Goal: Task Accomplishment & Management: Use online tool/utility

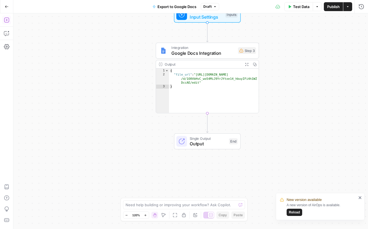
click at [6, 7] on icon "button" at bounding box center [7, 7] width 4 height 4
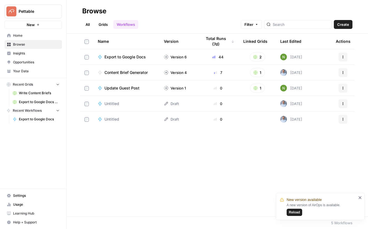
click at [21, 71] on span "Your Data" at bounding box center [36, 71] width 46 height 5
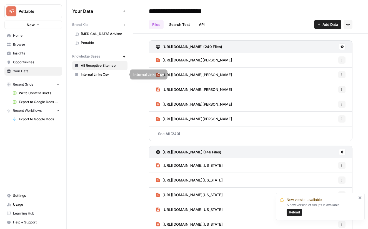
click at [88, 75] on span "Internal Links Csv" at bounding box center [103, 74] width 44 height 5
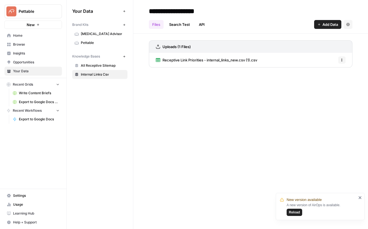
click at [214, 64] on link "Receptive Link Priorities - internal_links_new.csv (1).csv" at bounding box center [206, 60] width 101 height 14
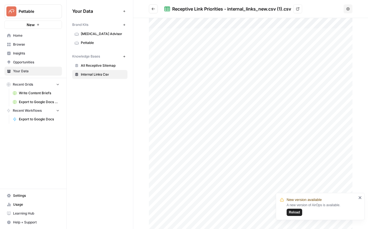
drag, startPoint x: 360, startPoint y: 198, endPoint x: 331, endPoint y: 184, distance: 32.2
click at [360, 198] on icon "close" at bounding box center [360, 197] width 3 height 3
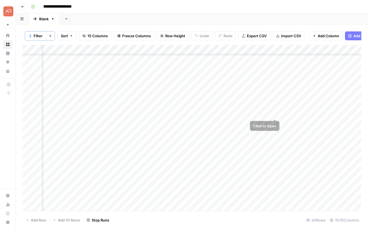
scroll to position [163, 672]
click at [274, 131] on div "Add Column" at bounding box center [192, 128] width 339 height 166
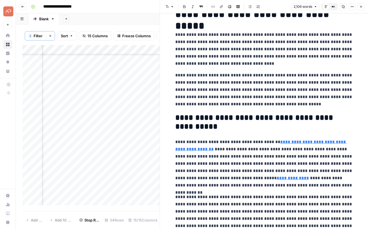
scroll to position [36, 0]
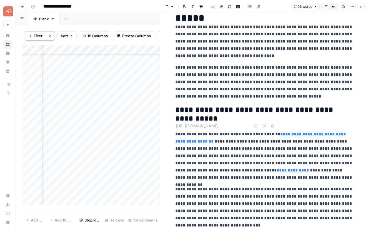
click at [290, 134] on link "**********" at bounding box center [261, 137] width 172 height 11
click at [195, 138] on p "**********" at bounding box center [264, 156] width 178 height 51
type input "https://www.adhdadvisor.org/learn/adult-adhd"
click at [277, 171] on link "**********" at bounding box center [293, 170] width 32 height 4
click at [289, 163] on icon at bounding box center [289, 161] width 3 height 3
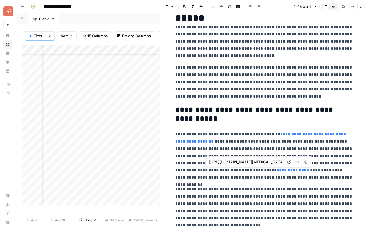
type input "https://www.adhdadvisor.org/learn/adhd-types"
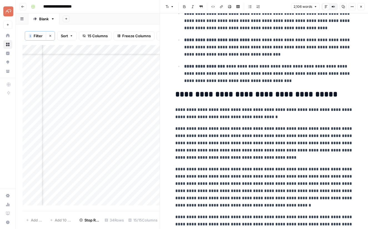
scroll to position [1122, 0]
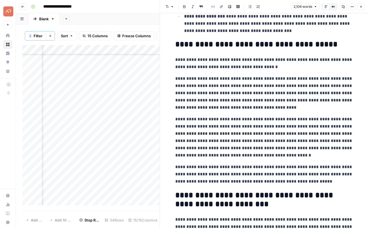
drag, startPoint x: 363, startPoint y: 7, endPoint x: 347, endPoint y: 6, distance: 15.9
click at [363, 7] on icon "button" at bounding box center [361, 6] width 3 height 3
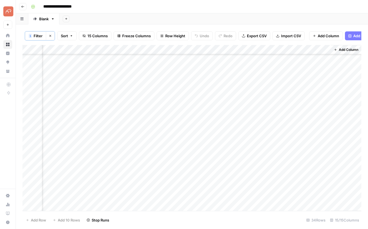
scroll to position [0, 44]
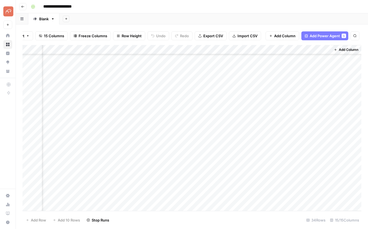
click at [325, 36] on span "Add Power Agent" at bounding box center [325, 36] width 30 height 6
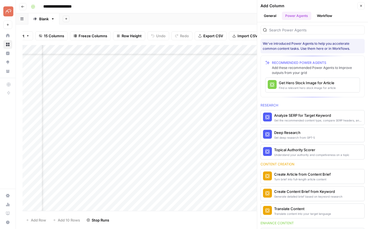
click at [323, 14] on button "Workflow" at bounding box center [325, 16] width 22 height 8
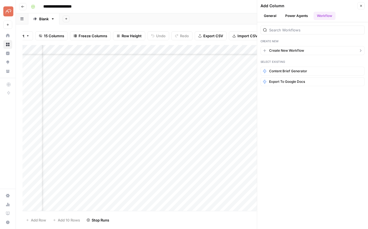
click at [275, 51] on span "Create New Workflow" at bounding box center [286, 50] width 35 height 5
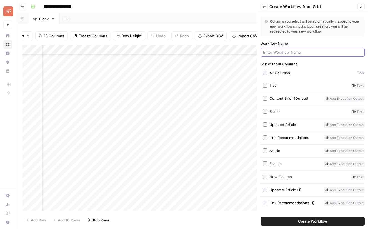
click at [323, 52] on input "Workflow Name" at bounding box center [312, 52] width 99 height 6
type input "Update Guest Post"
click at [302, 221] on span "Create Workflow" at bounding box center [312, 221] width 29 height 6
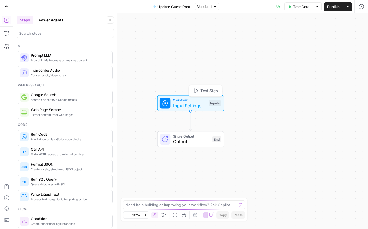
click at [189, 101] on span "Workflow" at bounding box center [189, 100] width 33 height 5
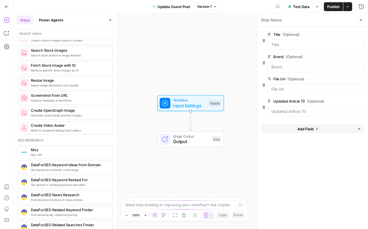
scroll to position [415, 0]
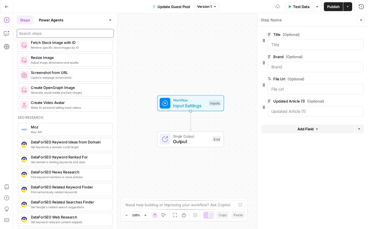
click at [51, 34] on input "search" at bounding box center [65, 34] width 92 height 6
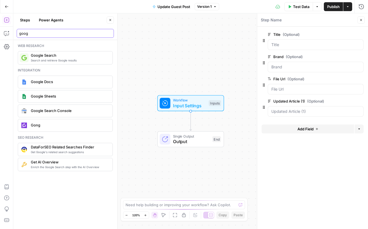
type input "goog"
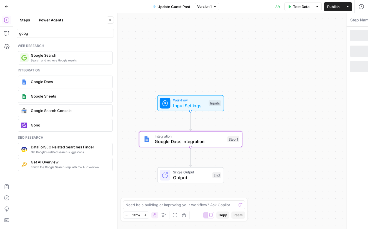
type textarea "Google Docs Integration"
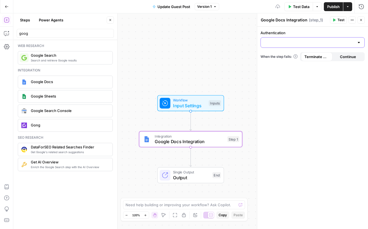
click at [289, 44] on input "Authentication" at bounding box center [309, 43] width 90 height 6
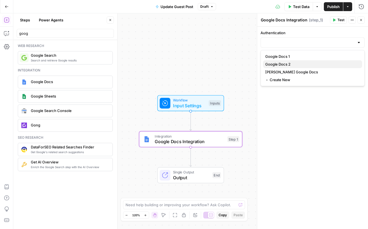
click at [279, 64] on span "Google Docs 2" at bounding box center [311, 64] width 93 height 6
type input "Google Docs 2"
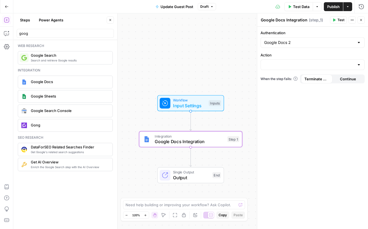
drag, startPoint x: 304, startPoint y: 68, endPoint x: 285, endPoint y: 63, distance: 19.5
click at [304, 68] on div at bounding box center [313, 64] width 104 height 11
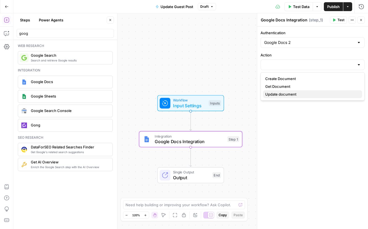
click at [280, 95] on span "Update document" at bounding box center [311, 94] width 93 height 6
type input "Update document"
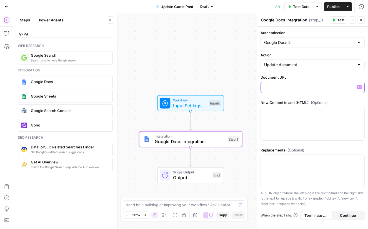
click at [309, 87] on p at bounding box center [312, 87] width 97 height 6
click at [359, 86] on icon "button" at bounding box center [359, 87] width 3 height 3
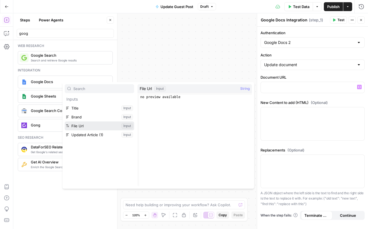
click at [80, 126] on button "Select variable File Url" at bounding box center [99, 125] width 69 height 9
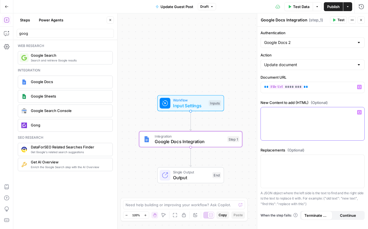
click at [359, 111] on icon "button" at bounding box center [359, 112] width 3 height 3
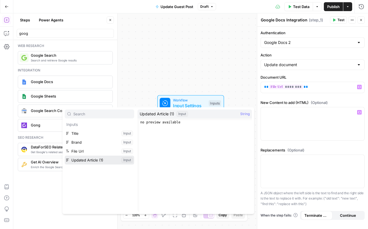
click at [84, 160] on button "Select variable Updated Article (1)" at bounding box center [99, 160] width 69 height 9
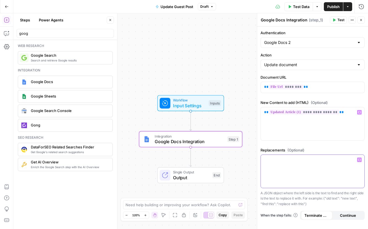
click at [297, 160] on p at bounding box center [312, 160] width 97 height 6
click at [343, 113] on p "**********" at bounding box center [312, 112] width 97 height 6
drag, startPoint x: 345, startPoint y: 113, endPoint x: 265, endPoint y: 113, distance: 80.0
click at [237, 112] on body "Pettable New Home Browse Insights Opportunities Your Data Recent Grids Write Co…" at bounding box center [184, 114] width 368 height 229
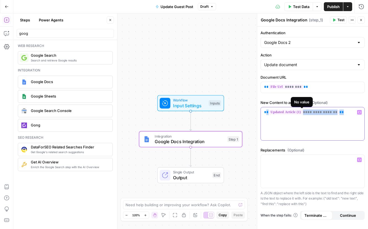
drag, startPoint x: 265, startPoint y: 113, endPoint x: 347, endPoint y: 113, distance: 81.7
click at [347, 113] on p "**********" at bounding box center [312, 112] width 97 height 6
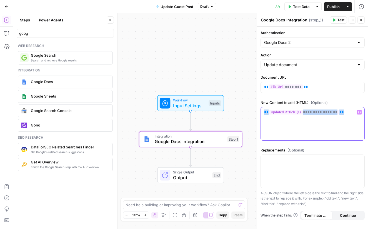
copy p "**********"
click at [360, 160] on icon "button" at bounding box center [359, 159] width 3 height 3
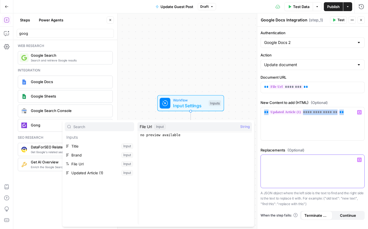
click at [298, 165] on div at bounding box center [313, 171] width 104 height 33
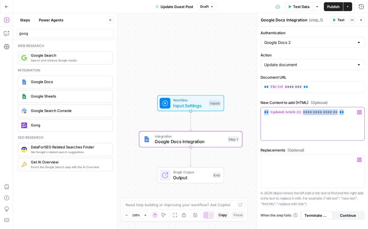
drag, startPoint x: 345, startPoint y: 114, endPoint x: 256, endPoint y: 111, distance: 88.4
click at [257, 111] on div "**********" at bounding box center [312, 121] width 111 height 216
click at [286, 164] on div at bounding box center [313, 171] width 104 height 33
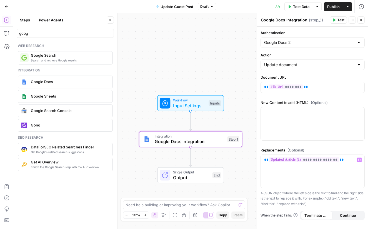
click at [340, 19] on span "Test" at bounding box center [341, 20] width 7 height 5
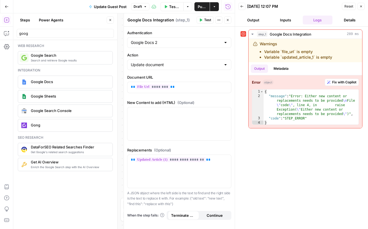
click at [281, 19] on button "Inputs" at bounding box center [286, 20] width 30 height 9
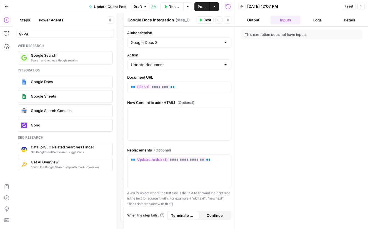
drag, startPoint x: 319, startPoint y: 19, endPoint x: 296, endPoint y: 28, distance: 24.2
click at [318, 20] on button "Logs" at bounding box center [318, 20] width 30 height 9
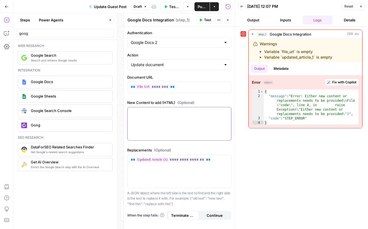
click at [159, 123] on div at bounding box center [180, 123] width 104 height 33
click at [227, 113] on icon "button" at bounding box center [226, 112] width 3 height 3
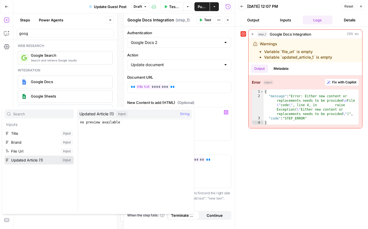
click at [25, 159] on button "Select variable Updated Article (1)" at bounding box center [38, 160] width 69 height 9
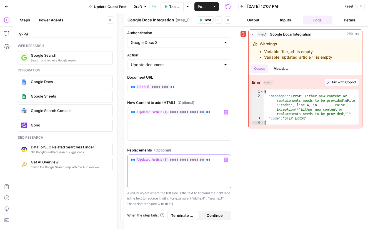
drag, startPoint x: 213, startPoint y: 161, endPoint x: 121, endPoint y: 156, distance: 92.6
click at [124, 156] on div "**********" at bounding box center [179, 121] width 111 height 216
click at [361, 7] on icon "button" at bounding box center [361, 6] width 3 height 3
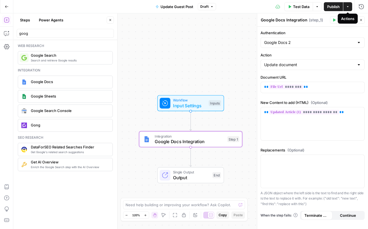
click at [340, 18] on div "Actions" at bounding box center [348, 19] width 20 height 10
click at [338, 21] on span "Test" at bounding box center [341, 20] width 7 height 5
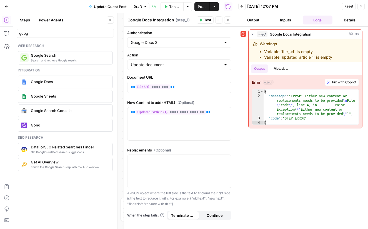
drag, startPoint x: 361, startPoint y: 6, endPoint x: 335, endPoint y: 18, distance: 28.4
click at [361, 6] on icon "button" at bounding box center [361, 6] width 3 height 3
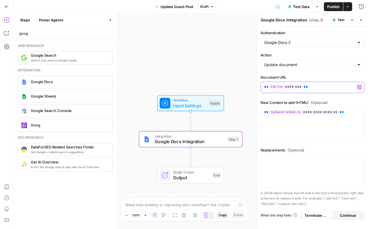
click at [361, 87] on icon "button" at bounding box center [359, 87] width 3 height 3
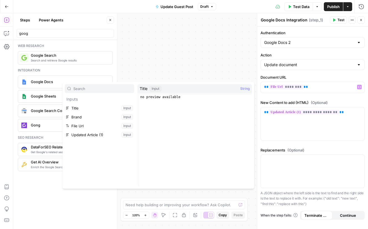
click at [175, 51] on div "Workflow Input Settings Inputs Integration Google Docs Integration Step 1 Singl…" at bounding box center [190, 121] width 355 height 216
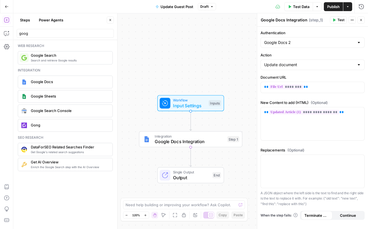
click at [169, 139] on span "Google Docs Integration" at bounding box center [190, 141] width 70 height 7
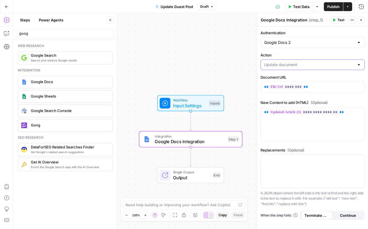
click at [282, 63] on input "Action" at bounding box center [309, 65] width 90 height 6
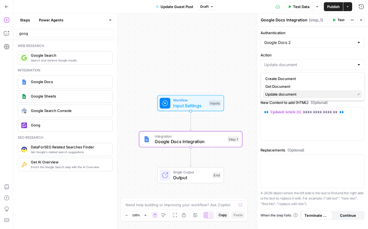
click at [283, 93] on span "Update document" at bounding box center [309, 94] width 88 height 6
type input "Update document"
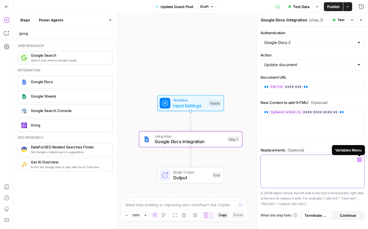
click at [361, 159] on icon "button" at bounding box center [359, 159] width 3 height 3
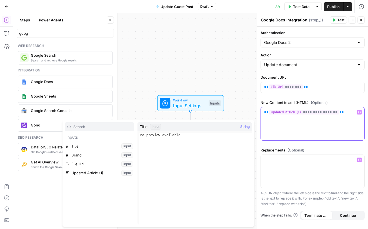
click at [299, 132] on div "**********" at bounding box center [313, 123] width 104 height 33
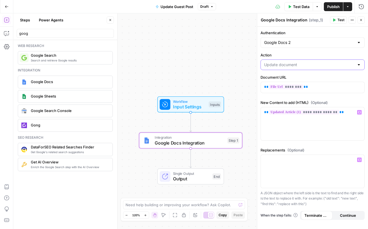
click at [289, 66] on input "Action" at bounding box center [309, 65] width 90 height 6
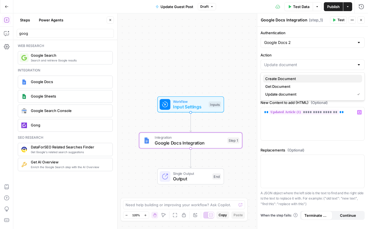
click at [286, 79] on span "Create Document" at bounding box center [311, 79] width 93 height 6
type input "Create Document"
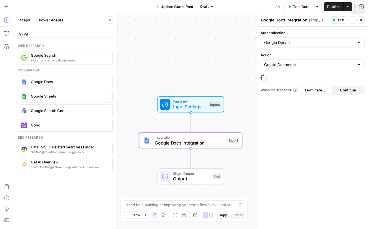
drag, startPoint x: 362, startPoint y: 21, endPoint x: 355, endPoint y: 20, distance: 7.3
click at [362, 21] on icon "button" at bounding box center [361, 19] width 3 height 3
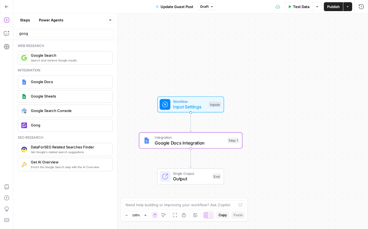
drag, startPoint x: 216, startPoint y: 72, endPoint x: 200, endPoint y: 59, distance: 20.9
click at [216, 72] on div "Workflow Input Settings Inputs Integration Google Docs Integration Step 1 Singl…" at bounding box center [190, 121] width 355 height 216
click at [199, 138] on span "Integration" at bounding box center [190, 137] width 70 height 5
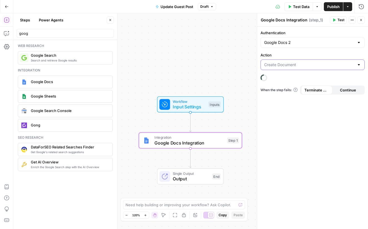
click at [278, 66] on input "Action" at bounding box center [309, 65] width 90 height 6
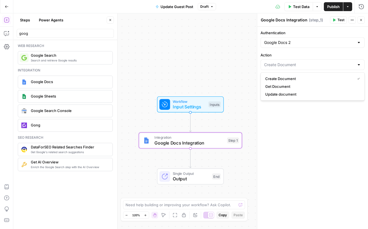
click at [239, 68] on div "Workflow Input Settings Inputs Integration Google Docs Integration Step 1 Singl…" at bounding box center [190, 121] width 355 height 216
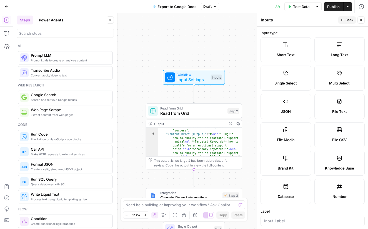
scroll to position [136, 0]
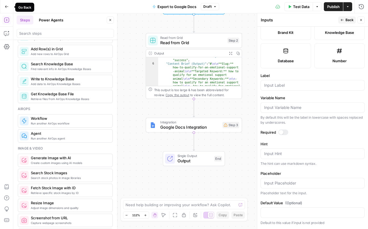
click at [9, 6] on button "Go Back" at bounding box center [7, 7] width 10 height 10
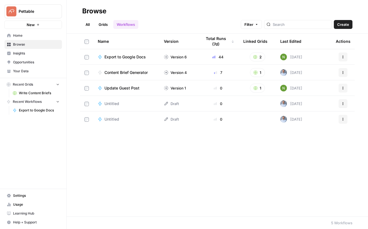
click at [136, 56] on span "Export to Google Docs" at bounding box center [124, 57] width 41 height 6
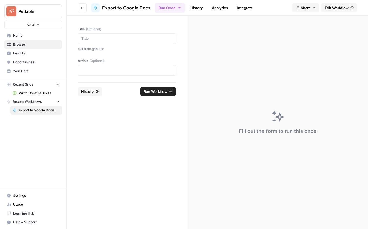
drag, startPoint x: 31, startPoint y: 93, endPoint x: 35, endPoint y: 93, distance: 3.4
click at [31, 93] on span "Write Content Briefs" at bounding box center [39, 93] width 41 height 5
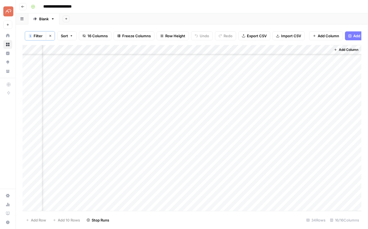
scroll to position [164, 731]
click at [319, 49] on div "Add Column" at bounding box center [192, 128] width 339 height 166
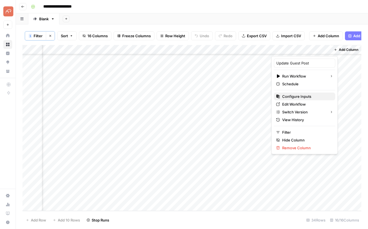
click at [296, 97] on span "Configure Inputs" at bounding box center [306, 97] width 49 height 6
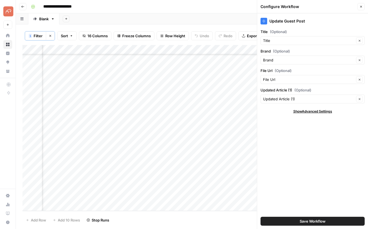
click at [315, 222] on span "Save Workflow" at bounding box center [313, 221] width 26 height 6
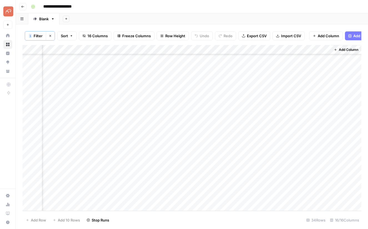
click at [318, 51] on div "Add Column" at bounding box center [192, 128] width 339 height 166
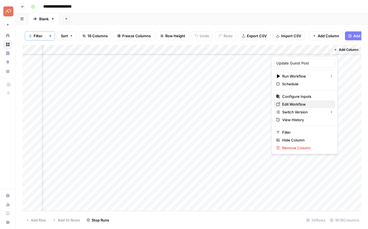
click at [290, 104] on span "Edit Workflow" at bounding box center [306, 104] width 49 height 6
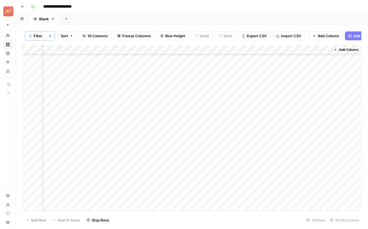
click at [300, 130] on div "Add Column" at bounding box center [192, 128] width 339 height 166
click at [227, 123] on div "Add Column" at bounding box center [192, 128] width 339 height 166
click at [89, 122] on div "Add Column" at bounding box center [192, 128] width 339 height 166
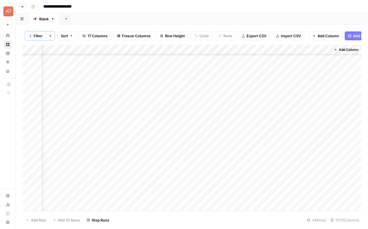
click at [83, 139] on div "Add Column" at bounding box center [192, 128] width 339 height 166
click at [88, 151] on div "Add Column" at bounding box center [192, 128] width 339 height 166
click at [64, 139] on div "Add Column" at bounding box center [192, 128] width 339 height 166
click at [65, 159] on div "Add Column" at bounding box center [192, 128] width 339 height 166
click at [63, 179] on div "Add Column" at bounding box center [192, 128] width 339 height 166
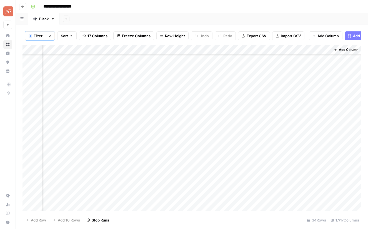
click at [64, 187] on div "Add Column" at bounding box center [192, 128] width 339 height 166
click at [64, 197] on div "Add Column" at bounding box center [192, 128] width 339 height 166
click at [64, 207] on div "Add Column" at bounding box center [192, 128] width 339 height 166
click at [104, 58] on div "Add Column" at bounding box center [192, 128] width 339 height 166
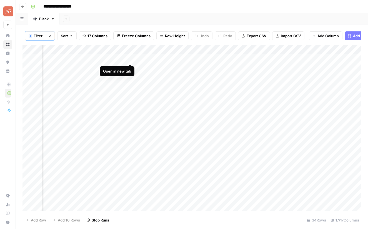
click at [131, 58] on div "Add Column" at bounding box center [192, 128] width 339 height 166
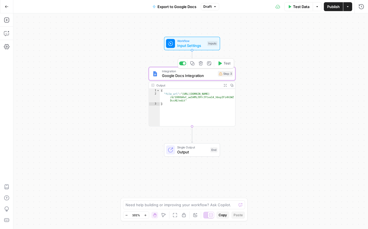
click at [211, 71] on span "Integration" at bounding box center [189, 71] width 54 height 4
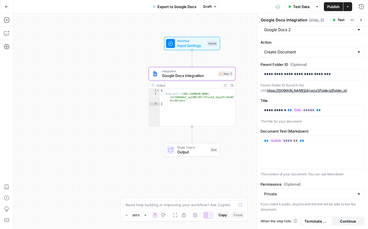
scroll to position [13, 0]
click at [351, 19] on icon "button" at bounding box center [352, 19] width 3 height 3
click at [194, 41] on span "Workflow" at bounding box center [191, 41] width 28 height 4
click at [197, 45] on span "Input Settings" at bounding box center [191, 46] width 28 height 6
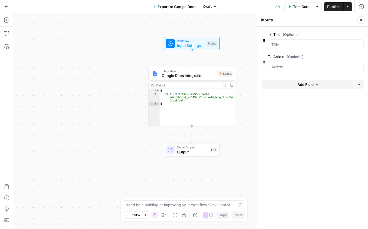
click at [345, 56] on span "edit field" at bounding box center [343, 56] width 12 height 4
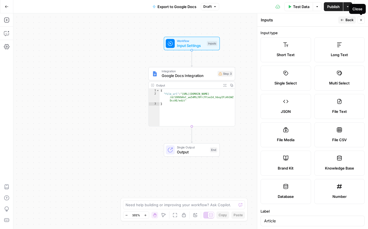
click at [345, 19] on button "Back" at bounding box center [347, 19] width 18 height 7
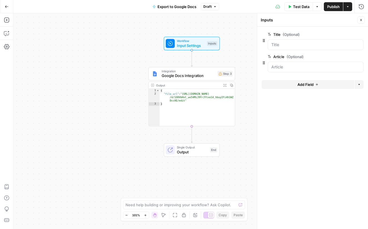
type textarea "*"
drag, startPoint x: 195, startPoint y: 104, endPoint x: 208, endPoint y: 98, distance: 13.9
click at [195, 104] on div "{ "file_url" : "https://docs.google.com/document /d/1O0VbHvC_wo54MiJ9YrJYtxe14_…" at bounding box center [197, 111] width 75 height 44
click at [203, 73] on span "Google Docs Integration" at bounding box center [189, 76] width 54 height 6
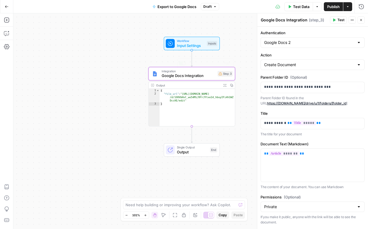
scroll to position [13, 0]
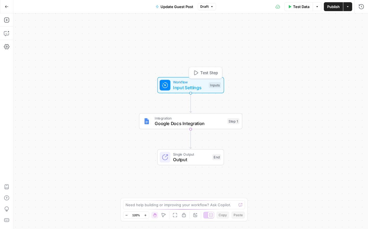
click at [187, 85] on span "Input Settings" at bounding box center [189, 87] width 33 height 7
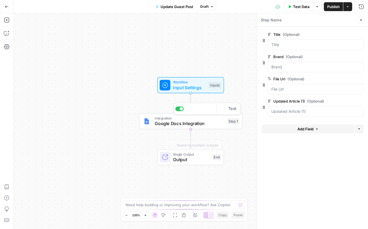
click at [180, 125] on span "Google Docs Integration" at bounding box center [190, 123] width 70 height 7
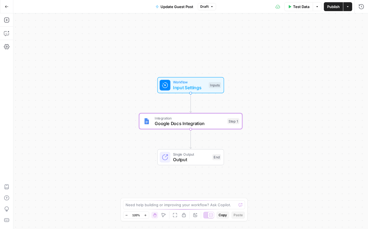
type textarea "Google Docs Integration"
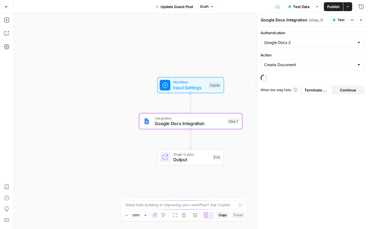
drag, startPoint x: 339, startPoint y: 68, endPoint x: 321, endPoint y: 51, distance: 24.6
click at [339, 68] on div "Create Document" at bounding box center [313, 64] width 104 height 11
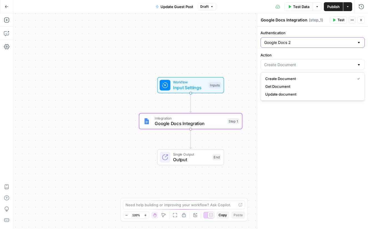
type input "Create Document"
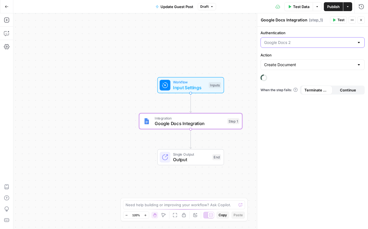
click at [310, 43] on input "Authentication" at bounding box center [309, 43] width 90 height 6
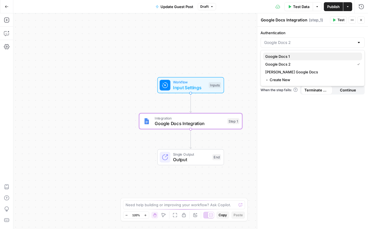
click at [287, 56] on span "Google Docs 1" at bounding box center [311, 57] width 93 height 6
type input "Google Docs 1"
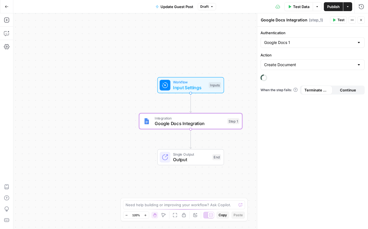
click at [362, 20] on icon "button" at bounding box center [361, 19] width 3 height 3
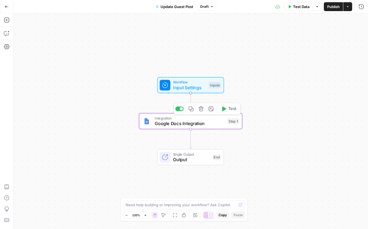
click at [207, 124] on span "Google Docs Integration" at bounding box center [190, 123] width 70 height 7
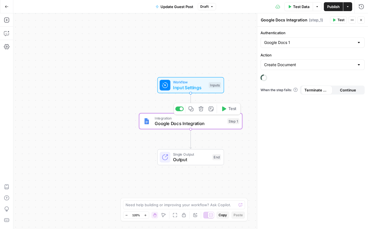
click at [203, 109] on icon "button" at bounding box center [201, 108] width 5 height 5
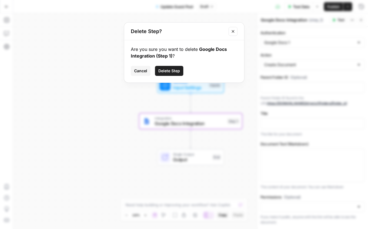
click at [175, 73] on span "Delete Step" at bounding box center [169, 71] width 22 height 6
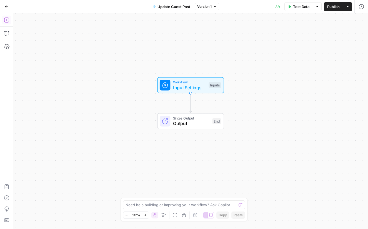
click at [4, 17] on icon "button" at bounding box center [7, 20] width 6 height 6
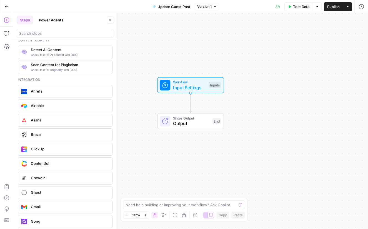
scroll to position [1092, 0]
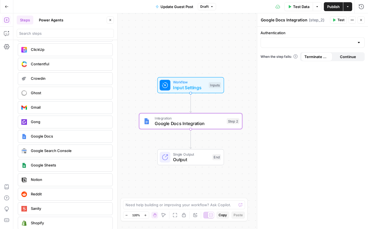
click at [282, 45] on div at bounding box center [313, 42] width 104 height 11
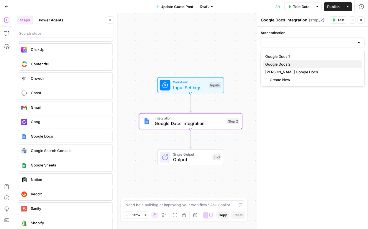
click at [285, 63] on span "Google Docs 2" at bounding box center [311, 64] width 93 height 6
type input "Google Docs 2"
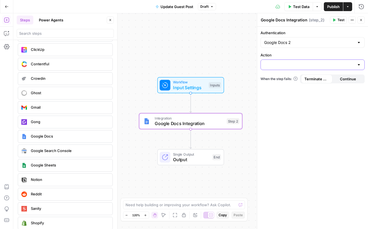
click at [295, 65] on input "Action" at bounding box center [309, 65] width 90 height 6
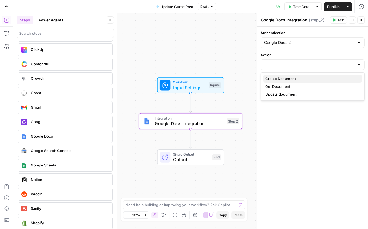
click at [282, 78] on span "Create Document" at bounding box center [311, 79] width 93 height 6
type input "Create Document"
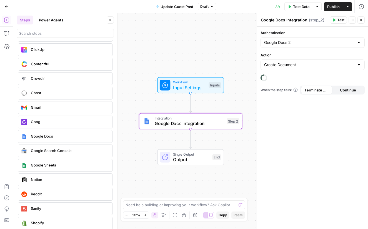
click at [344, 91] on span "Continue" at bounding box center [348, 90] width 16 height 6
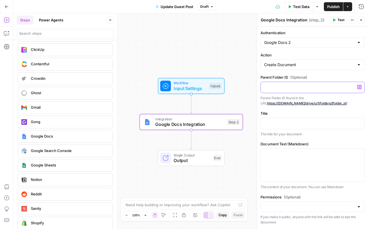
click at [293, 89] on p at bounding box center [312, 87] width 97 height 6
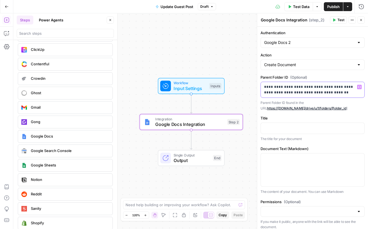
drag, startPoint x: 331, startPoint y: 87, endPoint x: 225, endPoint y: 85, distance: 106.5
click at [225, 85] on body "Pettable New Home Browse Insights Opportunities Your Data Recent Grids Write Co…" at bounding box center [184, 114] width 368 height 229
click at [337, 88] on p "**********" at bounding box center [312, 89] width 97 height 11
drag, startPoint x: 336, startPoint y: 86, endPoint x: 340, endPoint y: 98, distance: 12.2
click at [340, 98] on div "**********" at bounding box center [313, 92] width 104 height 36
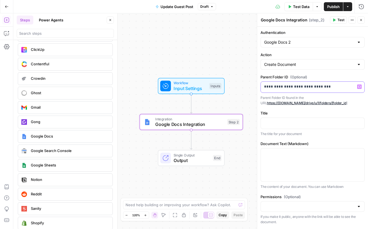
scroll to position [0, 0]
click at [273, 123] on p at bounding box center [312, 123] width 97 height 6
click at [360, 124] on icon "button" at bounding box center [359, 123] width 3 height 3
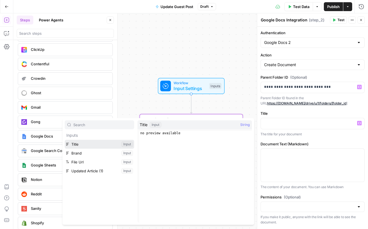
click at [81, 146] on button "Select variable Title" at bounding box center [99, 144] width 69 height 9
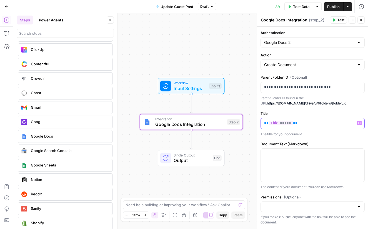
click at [263, 123] on div "** ***** **" at bounding box center [313, 123] width 104 height 11
drag, startPoint x: 293, startPoint y: 154, endPoint x: 288, endPoint y: 152, distance: 5.4
click at [293, 154] on p at bounding box center [312, 154] width 97 height 6
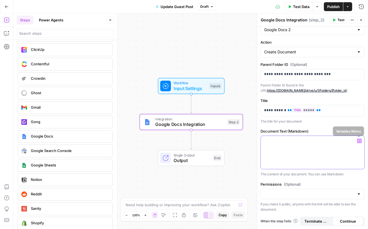
click at [360, 141] on icon "button" at bounding box center [359, 141] width 3 height 3
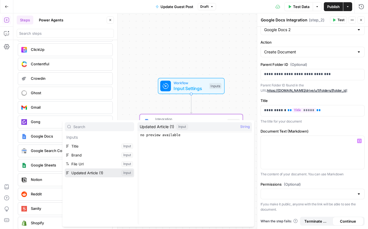
click at [84, 173] on button "Select variable Updated Article (1)" at bounding box center [99, 172] width 69 height 9
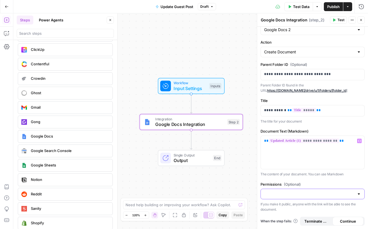
click at [317, 192] on input "Permissions (Optional)" at bounding box center [309, 194] width 90 height 6
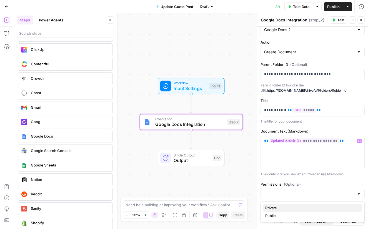
click at [287, 208] on span "Private" at bounding box center [311, 208] width 93 height 6
type input "Private"
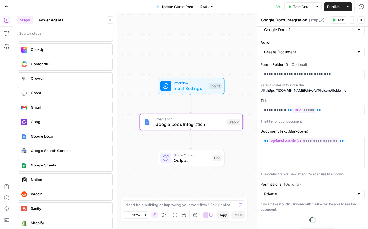
scroll to position [24, 0]
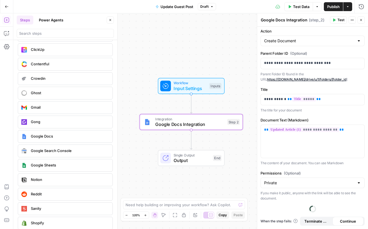
click at [334, 19] on icon "button" at bounding box center [334, 20] width 3 height 3
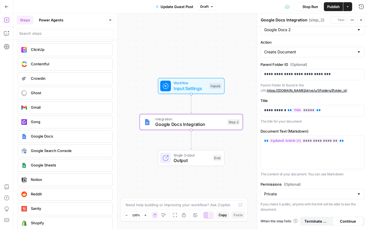
scroll to position [13, 0]
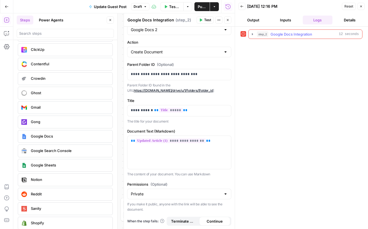
click at [252, 35] on icon "button" at bounding box center [252, 34] width 1 height 2
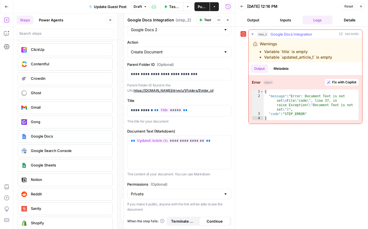
click at [278, 68] on button "Metadata" at bounding box center [281, 68] width 22 height 8
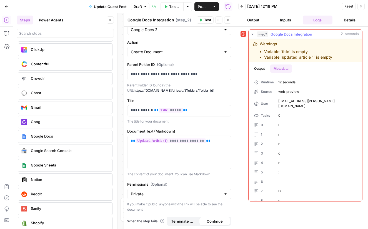
click at [253, 68] on button "Output" at bounding box center [259, 68] width 17 height 8
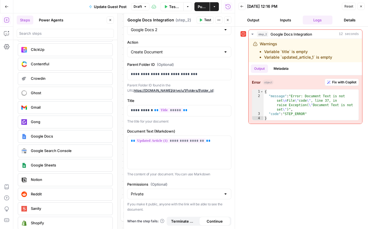
click at [255, 21] on button "Output" at bounding box center [253, 20] width 30 height 9
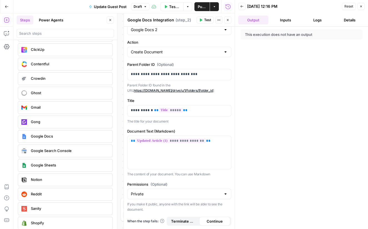
drag, startPoint x: 363, startPoint y: 7, endPoint x: 298, endPoint y: 27, distance: 67.4
click at [362, 7] on icon "button" at bounding box center [361, 6] width 3 height 3
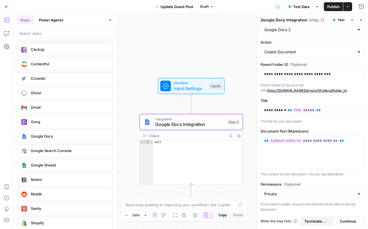
drag, startPoint x: 335, startPoint y: 8, endPoint x: 238, endPoint y: 4, distance: 97.4
click at [335, 8] on span "Publish" at bounding box center [333, 7] width 13 height 6
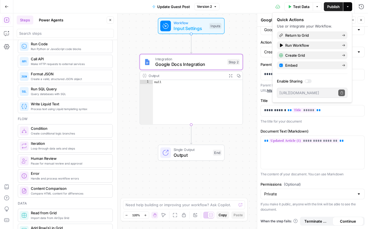
scroll to position [99, 0]
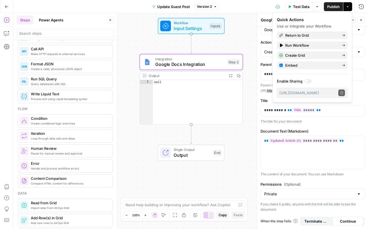
click at [57, 138] on span "Loop through data sets and steps" at bounding box center [69, 138] width 77 height 4
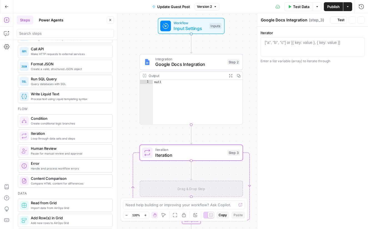
type textarea "Iteration"
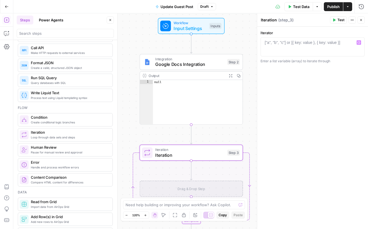
click at [312, 47] on div at bounding box center [312, 52] width 99 height 24
click at [359, 42] on icon "button" at bounding box center [359, 42] width 3 height 3
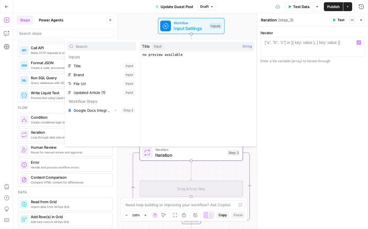
click at [308, 83] on div "Iterator 1 ["a", "b", "c"] or [{ key: value }, { key: value }] XXXXXXXXXXXXXXXX…" at bounding box center [312, 128] width 111 height 202
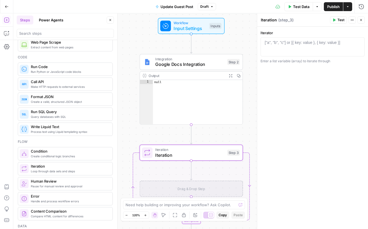
scroll to position [0, 0]
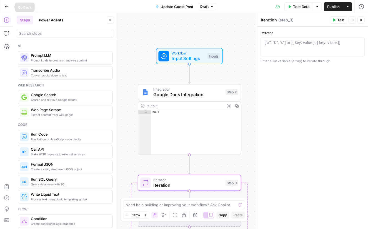
click at [5, 7] on icon "button" at bounding box center [7, 7] width 4 height 4
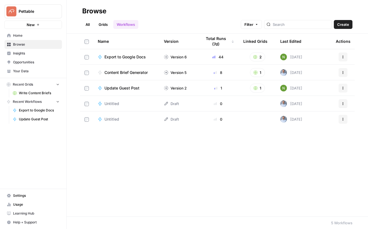
click at [19, 64] on span "Opportunities" at bounding box center [36, 62] width 46 height 5
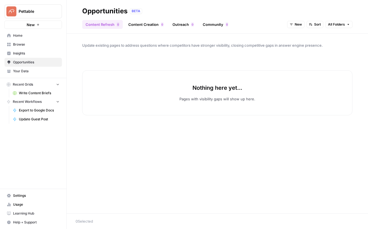
click at [16, 54] on span "Insights" at bounding box center [36, 53] width 46 height 5
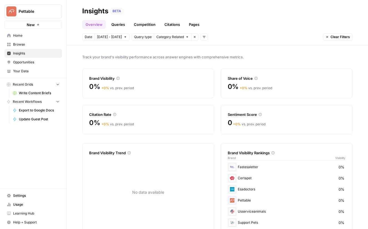
click at [120, 22] on link "Queries" at bounding box center [118, 24] width 20 height 9
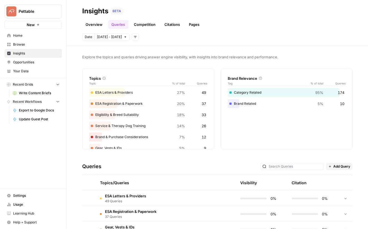
click at [153, 27] on link "Competition" at bounding box center [145, 24] width 28 height 9
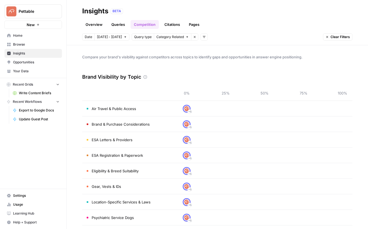
click at [92, 25] on link "Overview" at bounding box center [94, 24] width 24 height 9
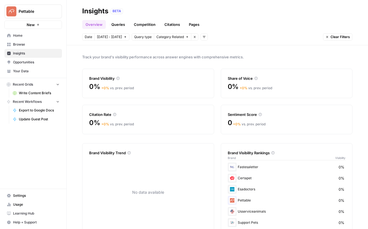
click at [138, 38] on span "Query type" at bounding box center [143, 36] width 18 height 5
click at [193, 38] on icon "button" at bounding box center [194, 36] width 3 height 3
click at [195, 26] on link "Pages" at bounding box center [194, 24] width 17 height 9
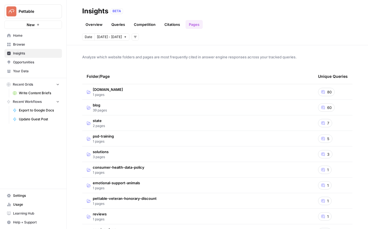
click at [137, 25] on link "Competition" at bounding box center [145, 24] width 28 height 9
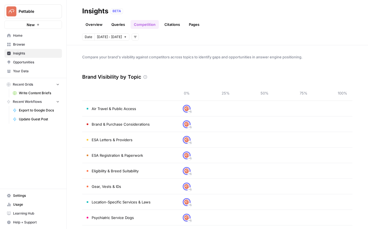
click at [87, 22] on link "Overview" at bounding box center [94, 24] width 24 height 9
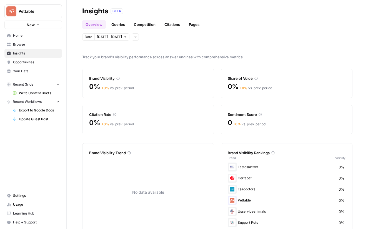
click at [121, 39] on button "Oct 4 - Oct 10" at bounding box center [111, 36] width 35 height 7
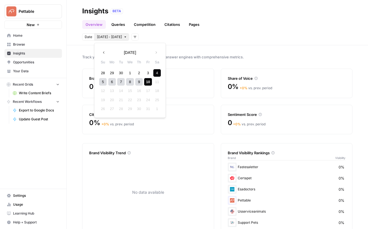
drag, startPoint x: 130, startPoint y: 36, endPoint x: 136, endPoint y: 38, distance: 5.6
click at [133, 36] on icon "button" at bounding box center [134, 36] width 3 height 3
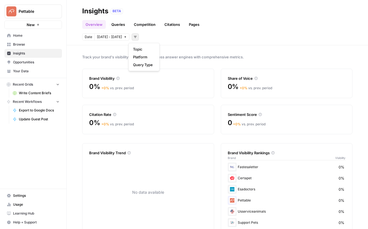
click at [86, 34] on span "Date" at bounding box center [89, 36] width 8 height 5
click at [113, 39] on span "Oct 4 - Oct 10" at bounding box center [109, 36] width 25 height 5
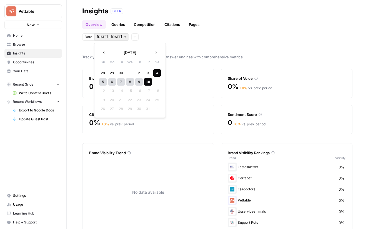
click at [137, 80] on div "9" at bounding box center [139, 82] width 8 height 8
click at [147, 82] on div "10" at bounding box center [148, 82] width 8 height 8
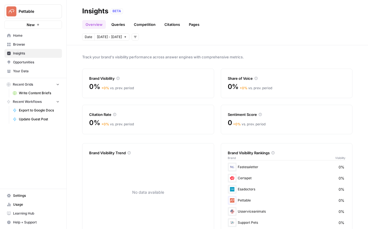
click at [32, 70] on span "Your Data" at bounding box center [36, 71] width 46 height 5
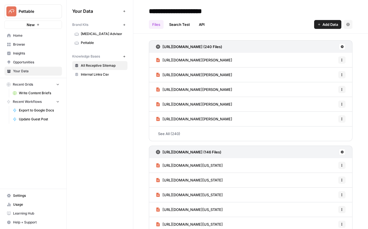
click at [83, 42] on span "Pettable" at bounding box center [103, 42] width 44 height 5
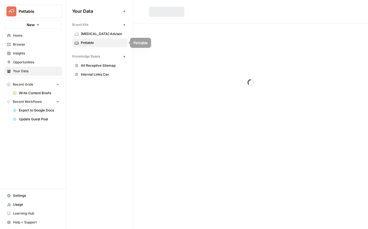
click at [97, 32] on span "ADHD Advisor" at bounding box center [103, 33] width 44 height 5
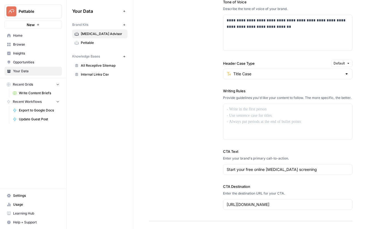
scroll to position [472, 0]
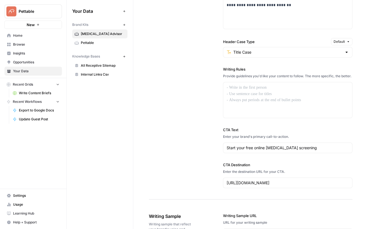
click at [15, 44] on span "Browse" at bounding box center [36, 44] width 46 height 5
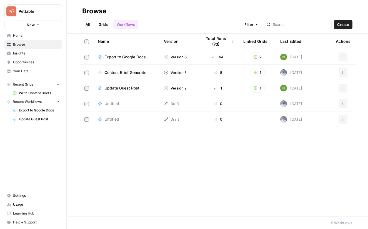
click at [31, 63] on span "Opportunities" at bounding box center [36, 62] width 46 height 5
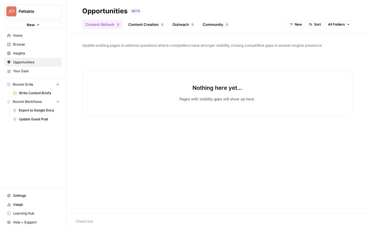
click at [17, 195] on span "Settings" at bounding box center [36, 195] width 46 height 5
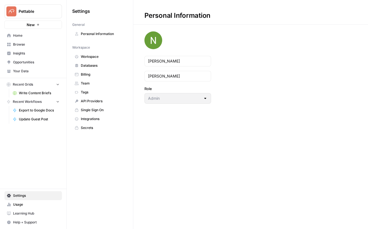
click at [84, 66] on span "Databases" at bounding box center [103, 65] width 44 height 5
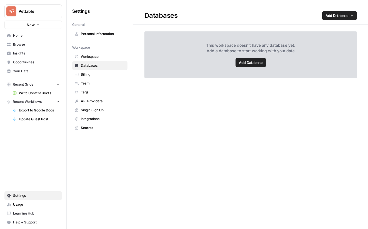
click at [99, 31] on span "Personal Information" at bounding box center [103, 33] width 44 height 5
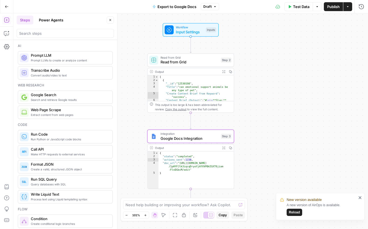
scroll to position [413, 0]
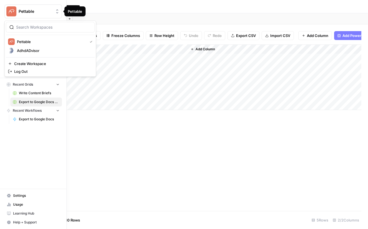
click at [30, 11] on span "Pettable" at bounding box center [36, 12] width 34 height 6
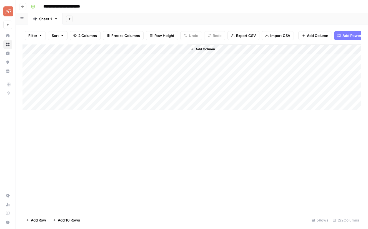
drag, startPoint x: 141, startPoint y: 6, endPoint x: 58, endPoint y: 4, distance: 83.7
click at [141, 6] on div "**********" at bounding box center [196, 6] width 334 height 9
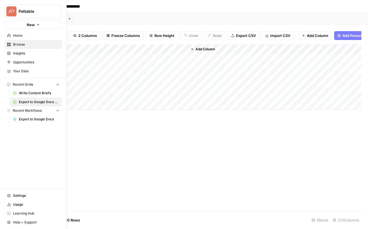
drag, startPoint x: 14, startPoint y: 204, endPoint x: 11, endPoint y: 204, distance: 3.1
click at [14, 204] on span "Usage" at bounding box center [36, 204] width 46 height 5
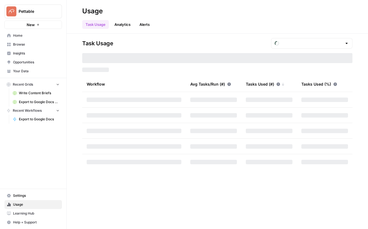
type input "October Tasks"
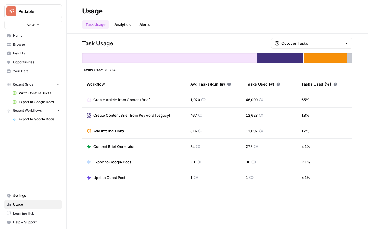
click at [162, 31] on header "Usage Task Usage Analytics Alerts" at bounding box center [218, 17] width 302 height 34
click at [117, 24] on link "Analytics" at bounding box center [122, 24] width 23 height 9
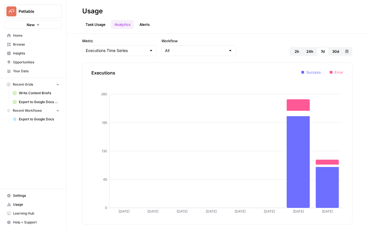
click at [145, 24] on link "Alerts" at bounding box center [144, 24] width 17 height 9
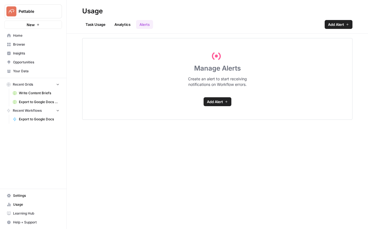
drag, startPoint x: 211, startPoint y: 23, endPoint x: 139, endPoint y: 11, distance: 72.9
click at [211, 23] on div "Task Usage Analytics Alerts Add Alert" at bounding box center [217, 22] width 270 height 13
